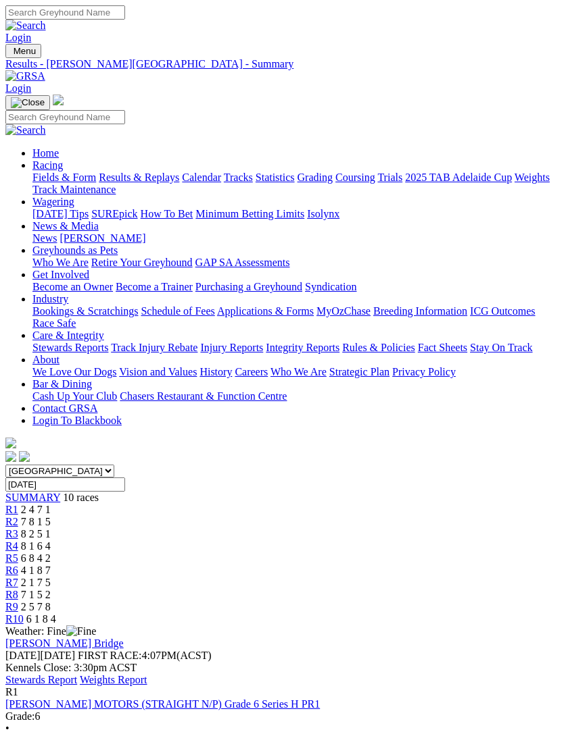
click at [77, 674] on link "Stewards Report" at bounding box center [41, 679] width 72 height 11
click at [11, 54] on img "Toggle navigation" at bounding box center [11, 54] width 0 height 0
click at [83, 110] on input "Search" at bounding box center [65, 117] width 120 height 14
type input "Zeberah"
click at [77, 674] on link "Stewards Report" at bounding box center [41, 679] width 72 height 11
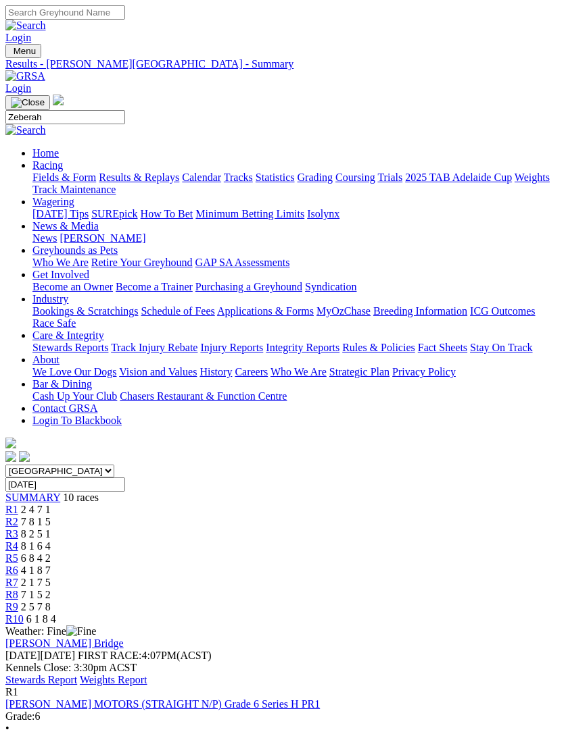
click at [11, 54] on img "Toggle navigation" at bounding box center [11, 54] width 0 height 0
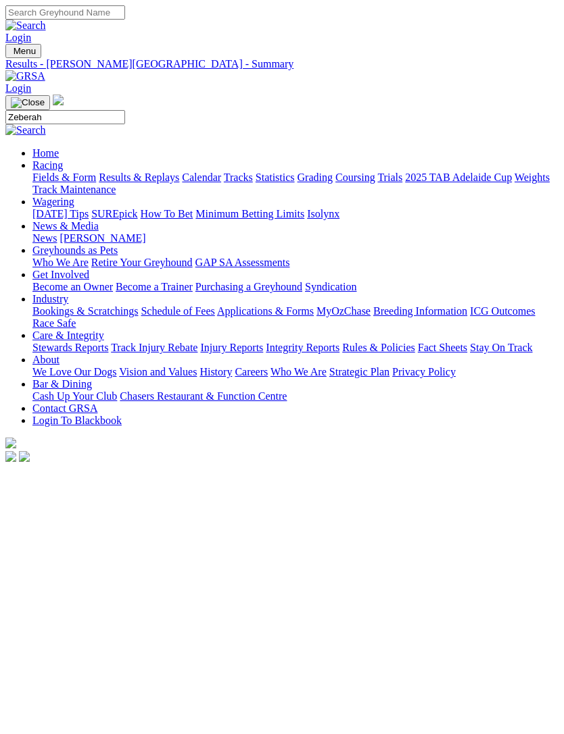
click at [108, 110] on input "Zeberah" at bounding box center [65, 117] width 120 height 14
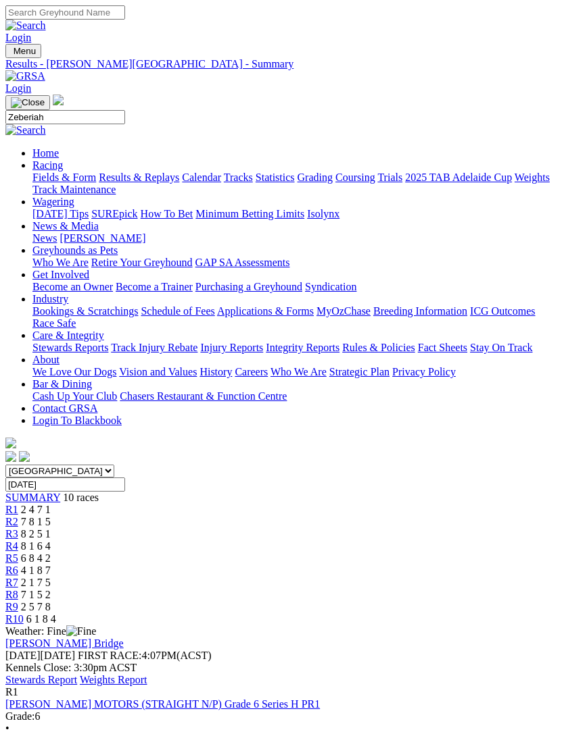
type input "Zeberiah"
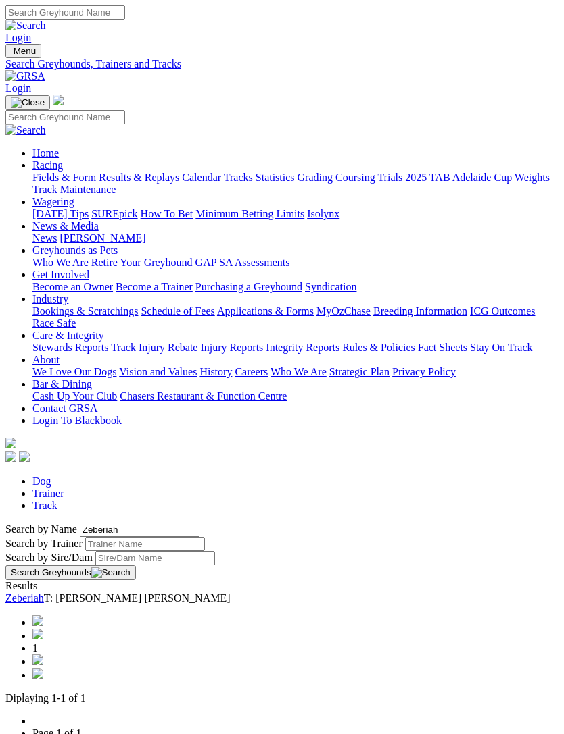
click at [44, 593] on link "Zeberiah" at bounding box center [24, 598] width 39 height 11
